Goal: Task Accomplishment & Management: Complete application form

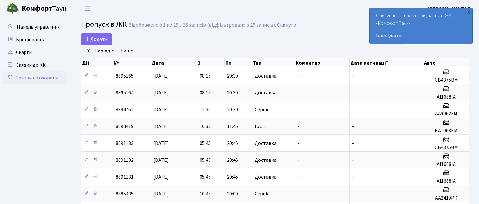
select select "25"
click at [89, 37] on icon at bounding box center [87, 39] width 5 height 5
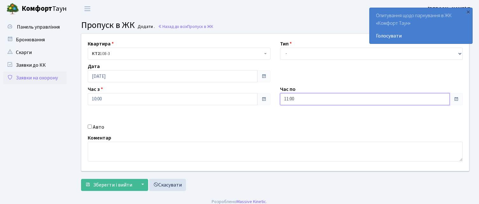
click at [288, 99] on input "11:00" at bounding box center [365, 99] width 170 height 12
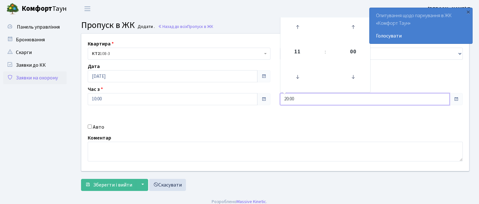
type input "20:00"
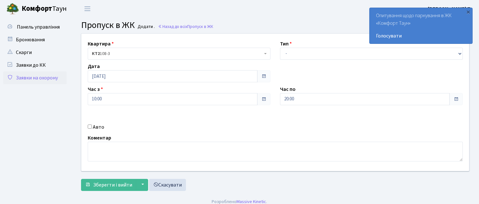
drag, startPoint x: 91, startPoint y: 126, endPoint x: 94, endPoint y: 123, distance: 4.5
click at [91, 126] on input "Авто" at bounding box center [90, 127] width 4 height 4
checkbox input "true"
click at [307, 54] on select "- Доставка Таксі Гості Сервіс" at bounding box center [371, 54] width 183 height 12
select select "1"
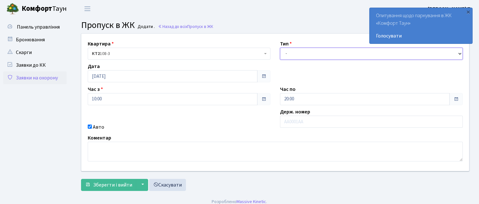
click at [280, 48] on select "- Доставка Таксі Гості Сервіс" at bounding box center [371, 54] width 183 height 12
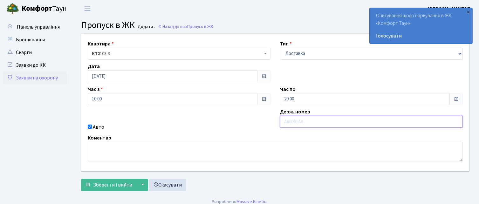
click at [306, 121] on input "text" at bounding box center [371, 122] width 183 height 12
click at [293, 122] on input "text" at bounding box center [371, 122] width 183 height 12
type input "АА8973ХС"
drag, startPoint x: 120, startPoint y: 182, endPoint x: 125, endPoint y: 171, distance: 12.0
click at [120, 181] on span "Зберегти і вийти" at bounding box center [112, 184] width 39 height 7
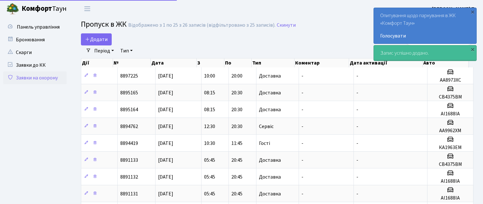
select select "25"
